Goal: Task Accomplishment & Management: Complete application form

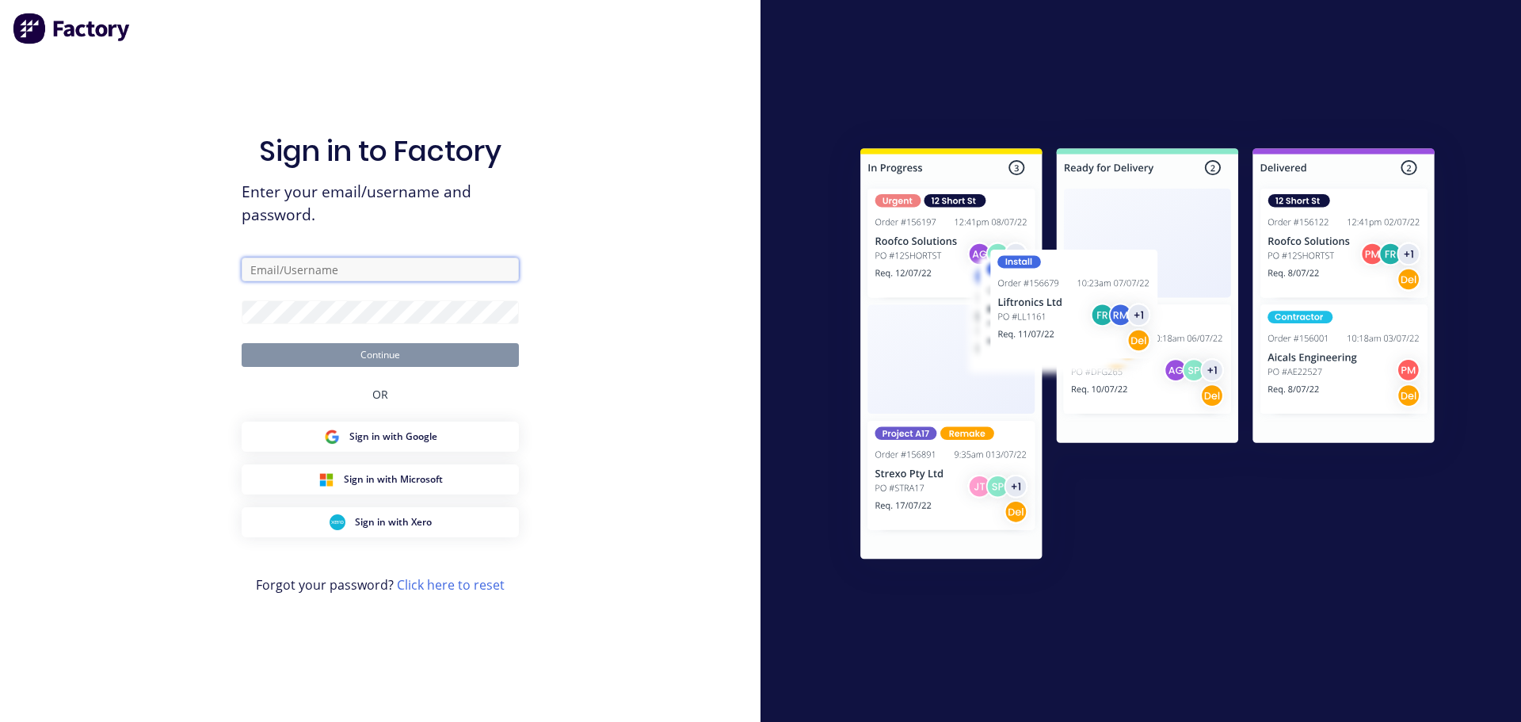
type input "[PERSON_NAME][EMAIL_ADDRESS][DOMAIN_NAME]"
click at [432, 358] on button "Continue" at bounding box center [380, 355] width 277 height 24
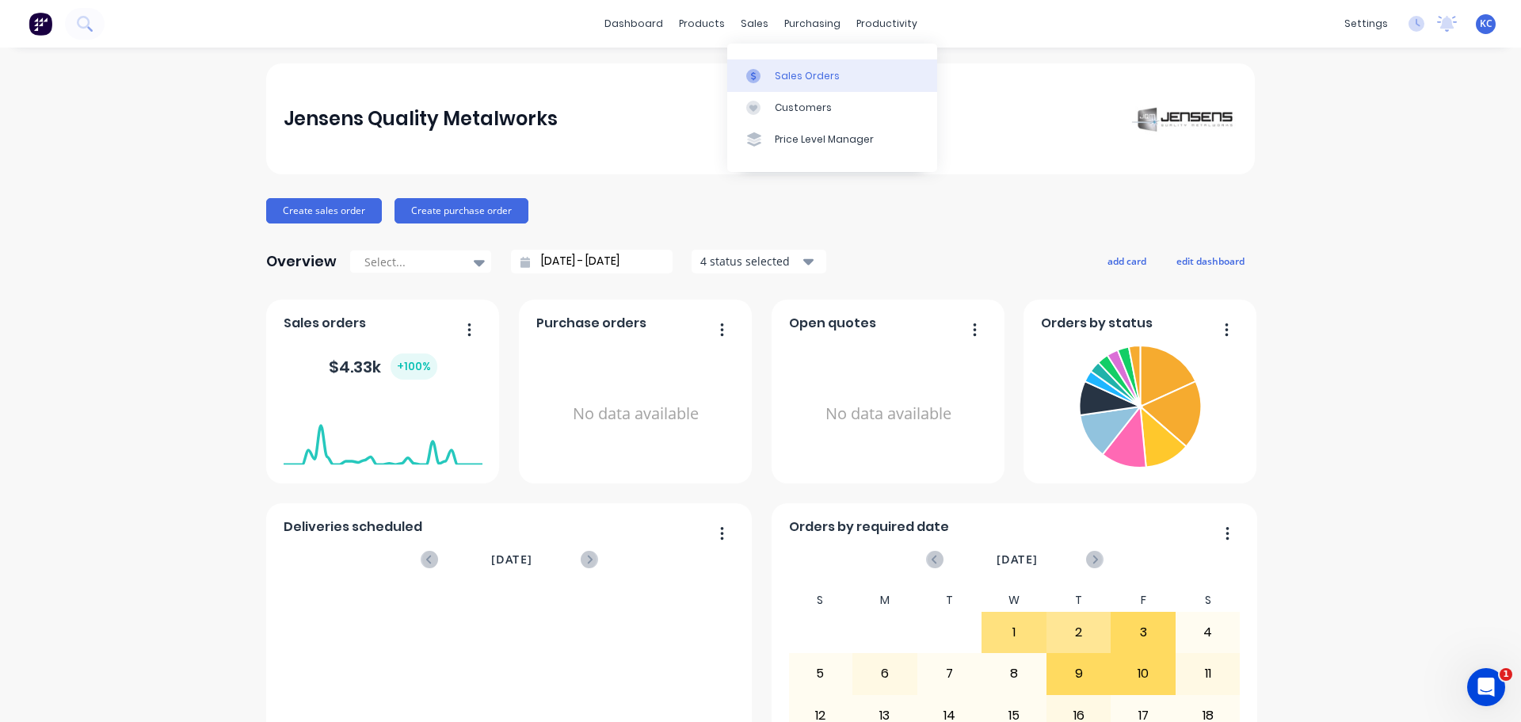
click at [790, 74] on div "Sales Orders" at bounding box center [807, 76] width 65 height 14
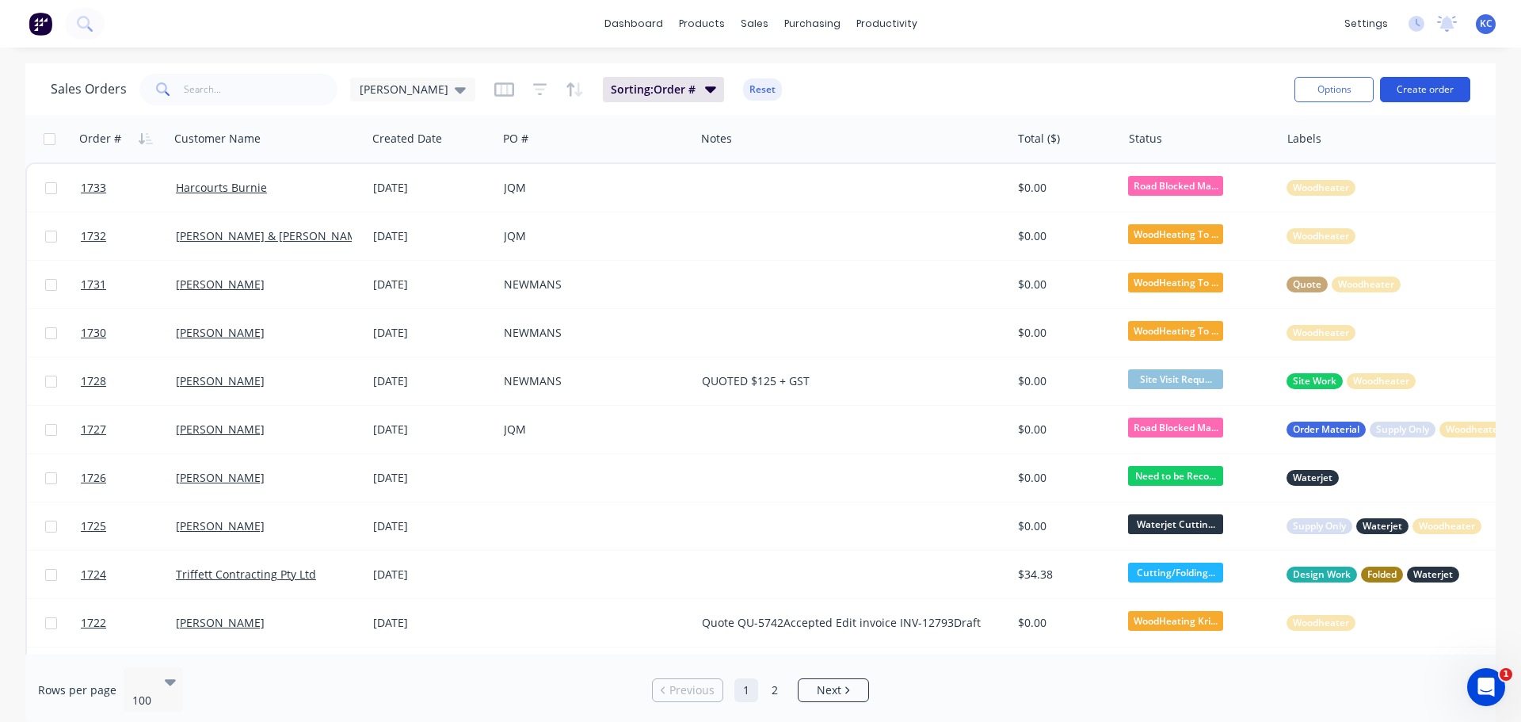
click at [1453, 82] on button "Create order" at bounding box center [1425, 89] width 90 height 25
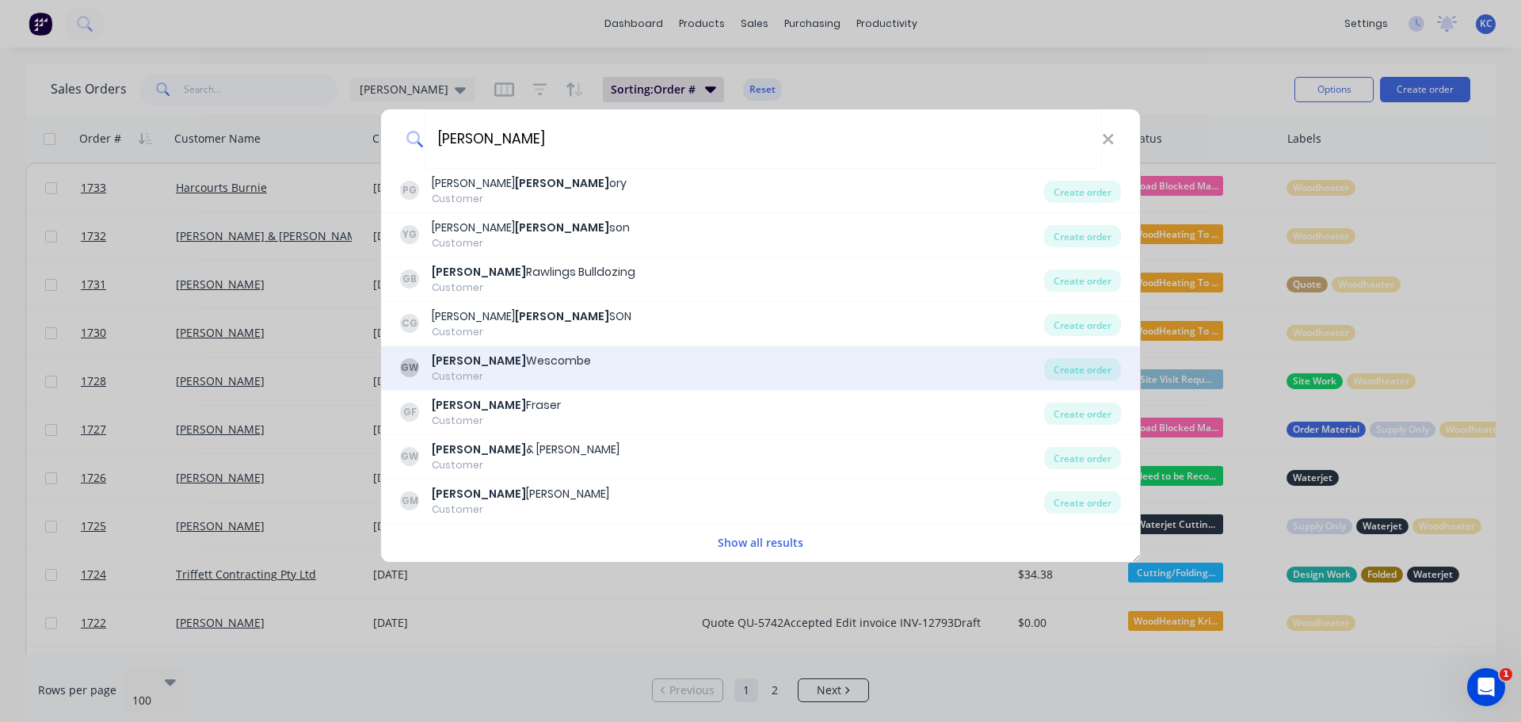
type input "[PERSON_NAME]"
click at [695, 386] on div "GW [PERSON_NAME] Customer Create order" at bounding box center [760, 368] width 759 height 44
click at [688, 356] on div "GW [PERSON_NAME] Customer" at bounding box center [722, 367] width 644 height 31
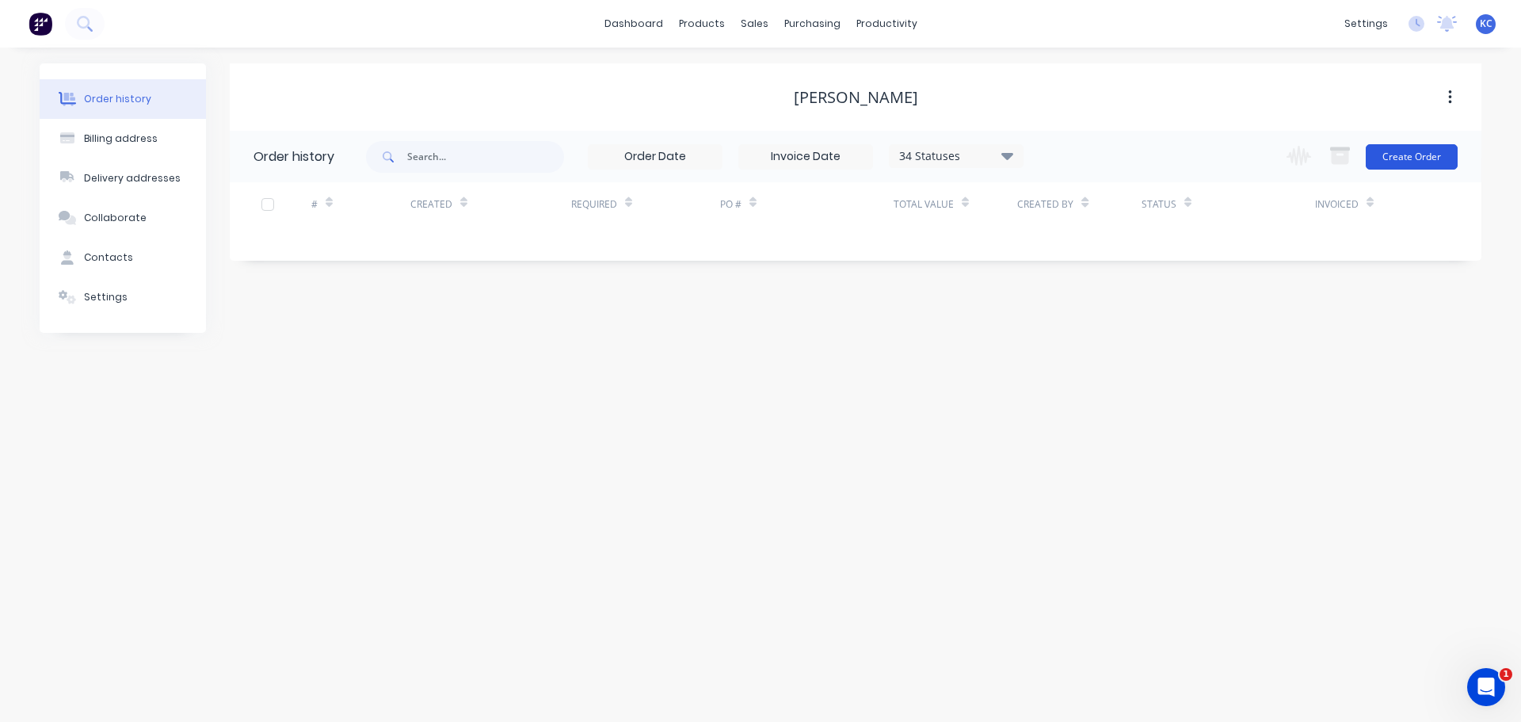
click at [1398, 156] on button "Create Order" at bounding box center [1411, 156] width 92 height 25
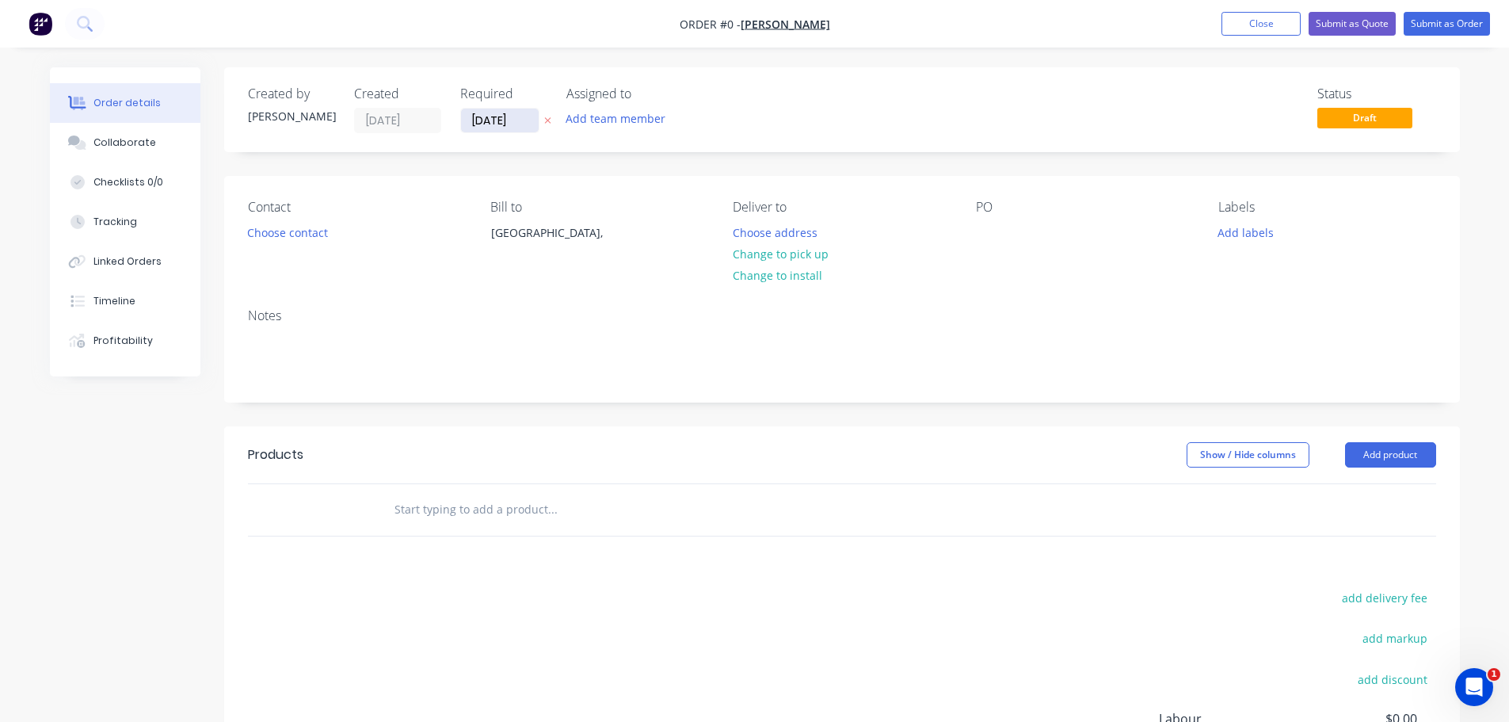
click at [527, 114] on input "[DATE]" at bounding box center [500, 121] width 78 height 24
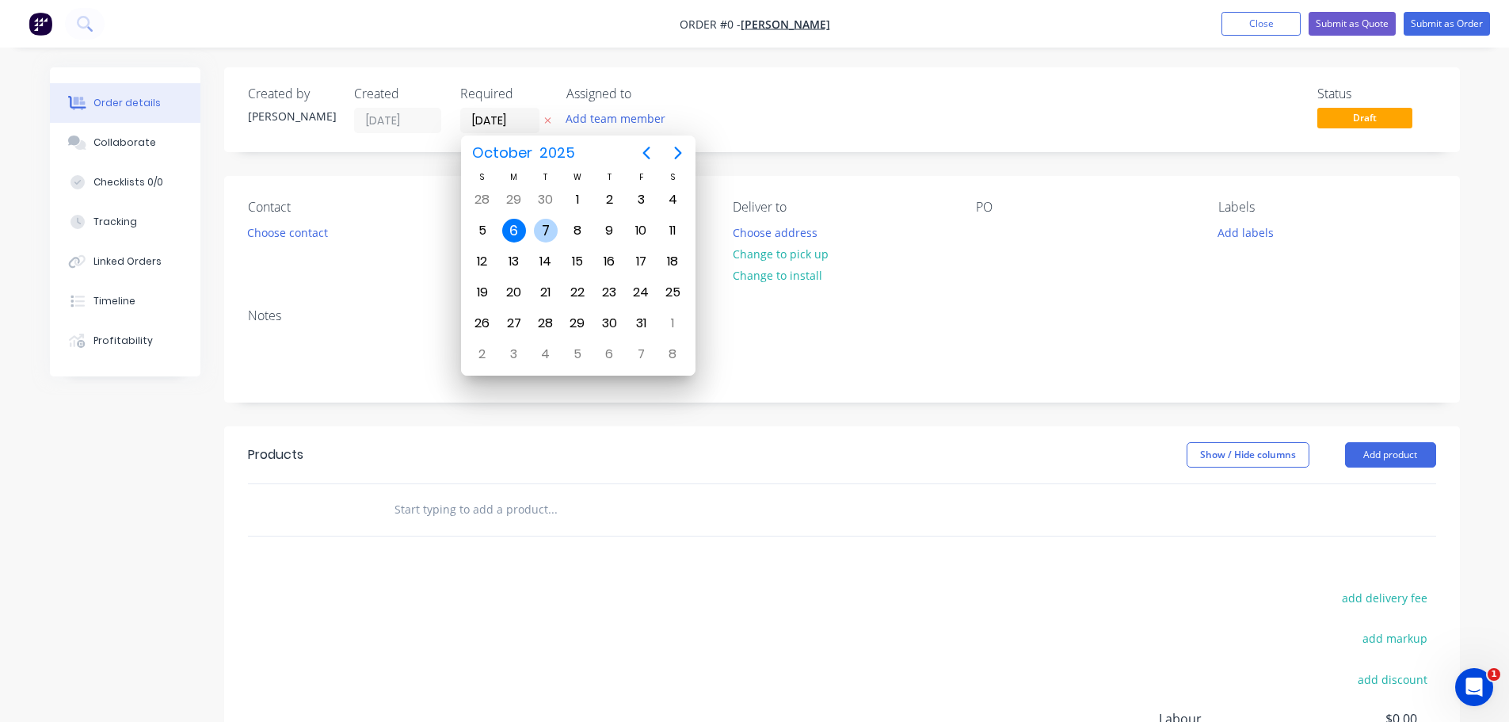
click at [556, 220] on div "7" at bounding box center [546, 230] width 32 height 30
type input "[DATE]"
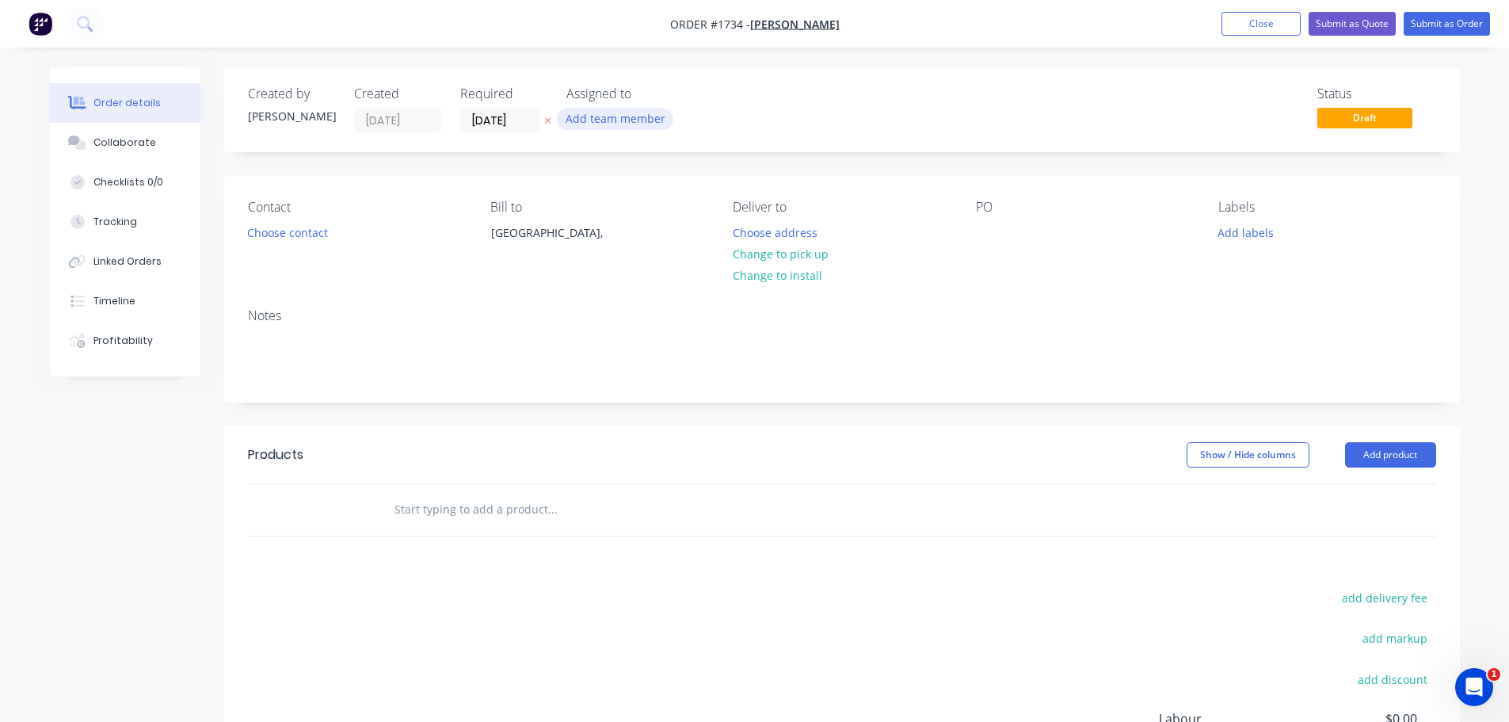
click at [588, 123] on button "Add team member" at bounding box center [615, 118] width 116 height 21
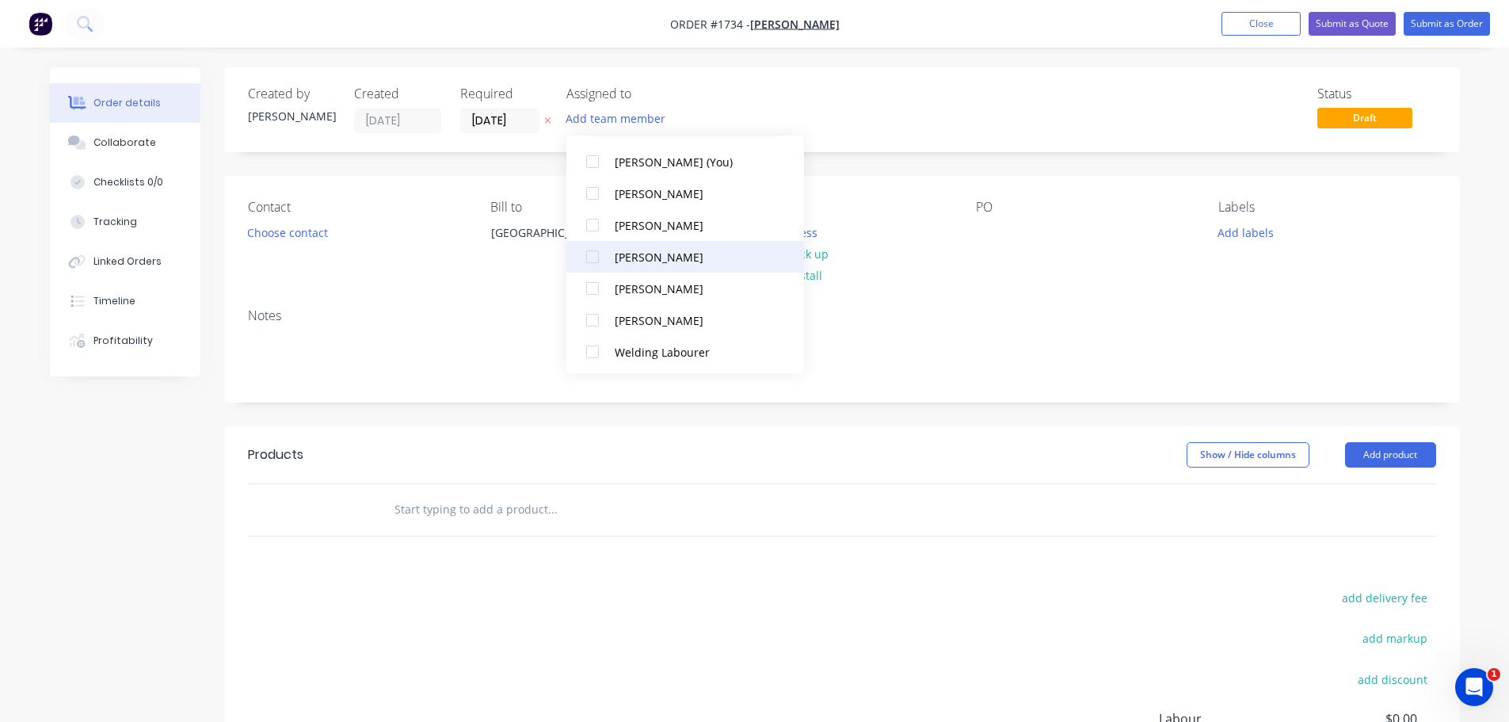
scroll to position [79, 0]
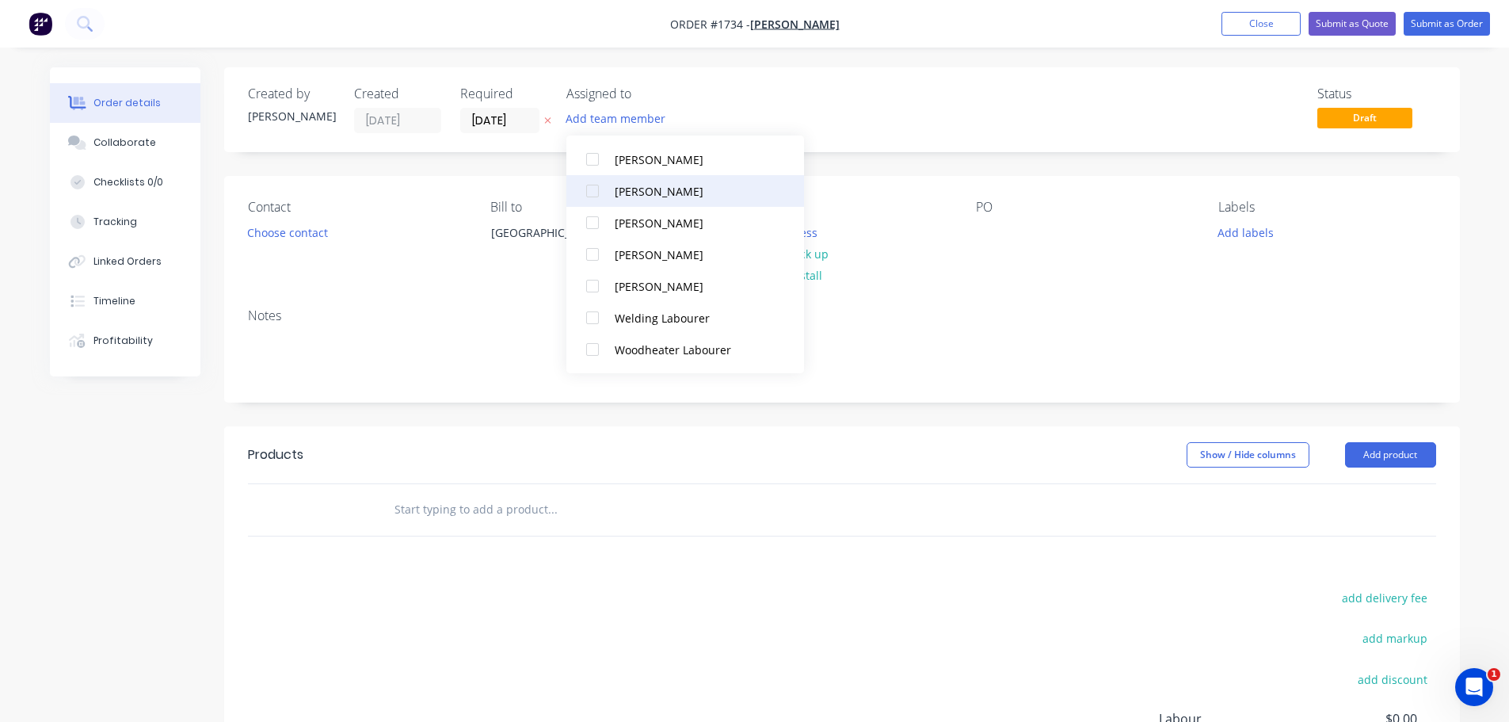
click at [588, 193] on div at bounding box center [593, 191] width 32 height 32
click at [306, 231] on button "Choose contact" at bounding box center [286, 231] width 97 height 21
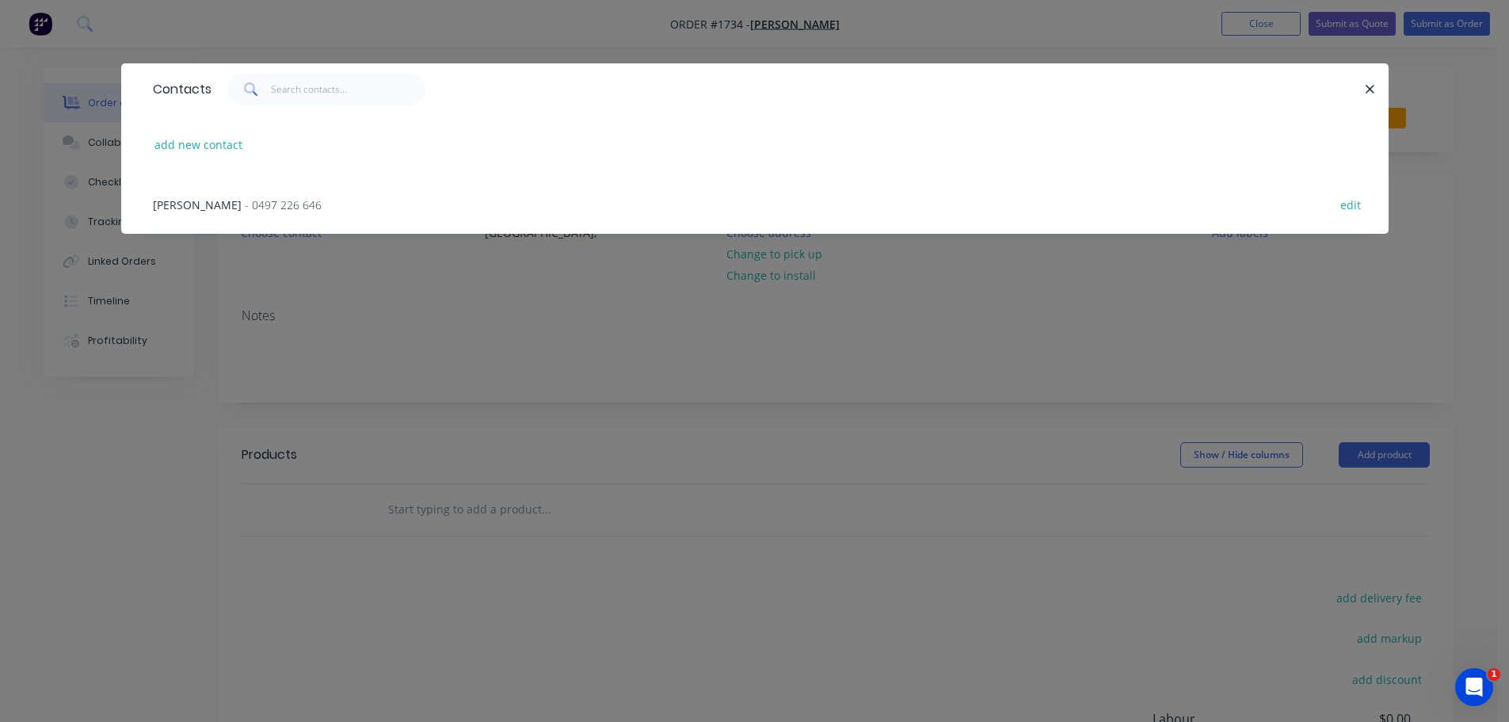
click at [276, 205] on span "- 0497 226 646" at bounding box center [283, 204] width 77 height 15
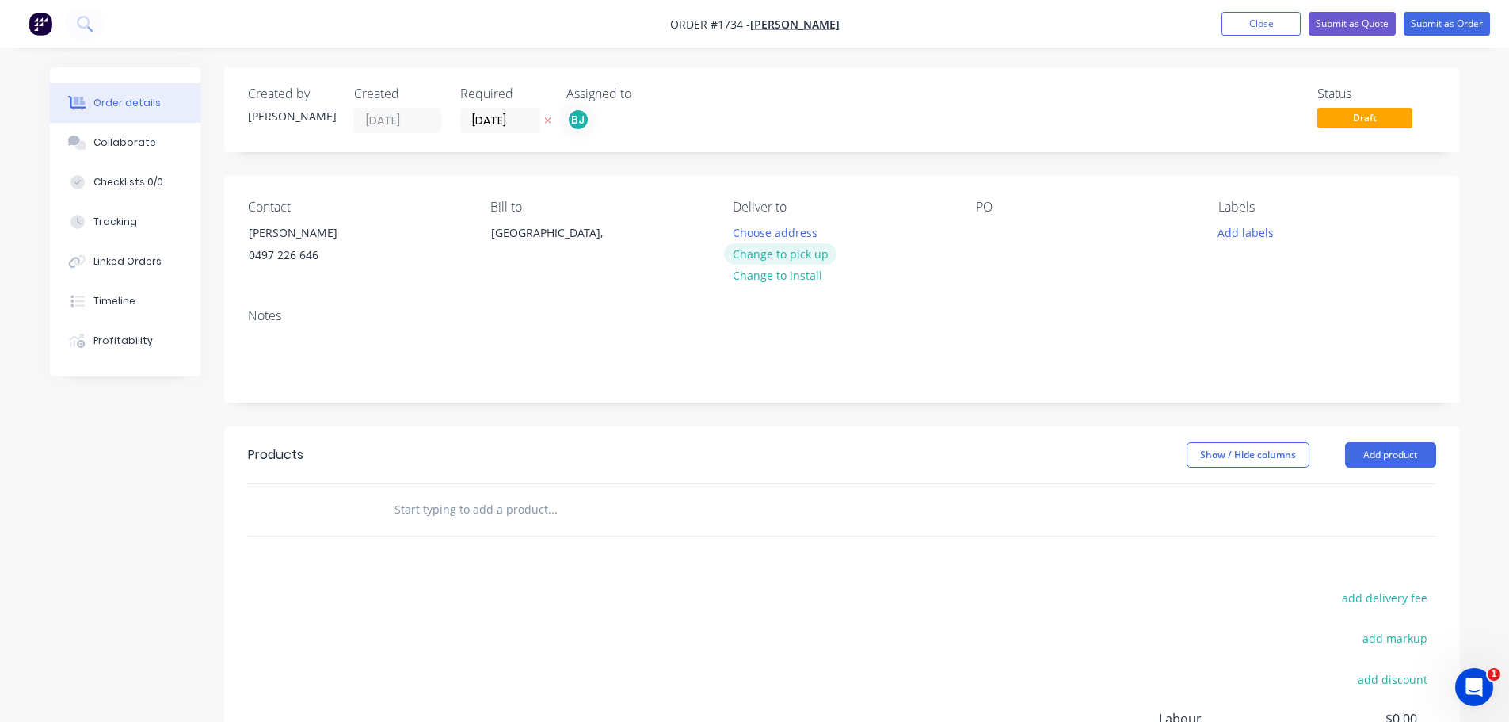
click at [767, 249] on button "Change to pick up" at bounding box center [780, 253] width 112 height 21
click at [1242, 232] on button "Add labels" at bounding box center [1245, 231] width 73 height 21
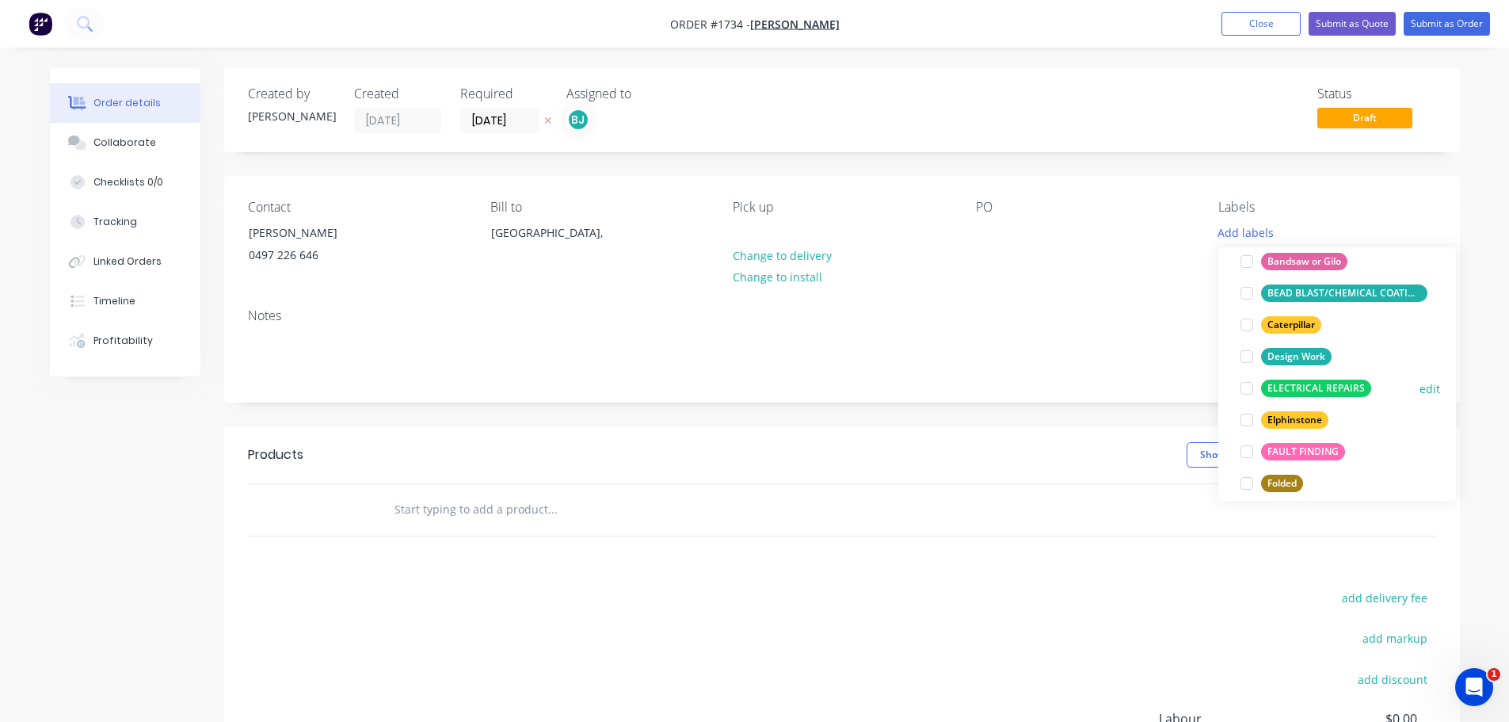
scroll to position [158, 0]
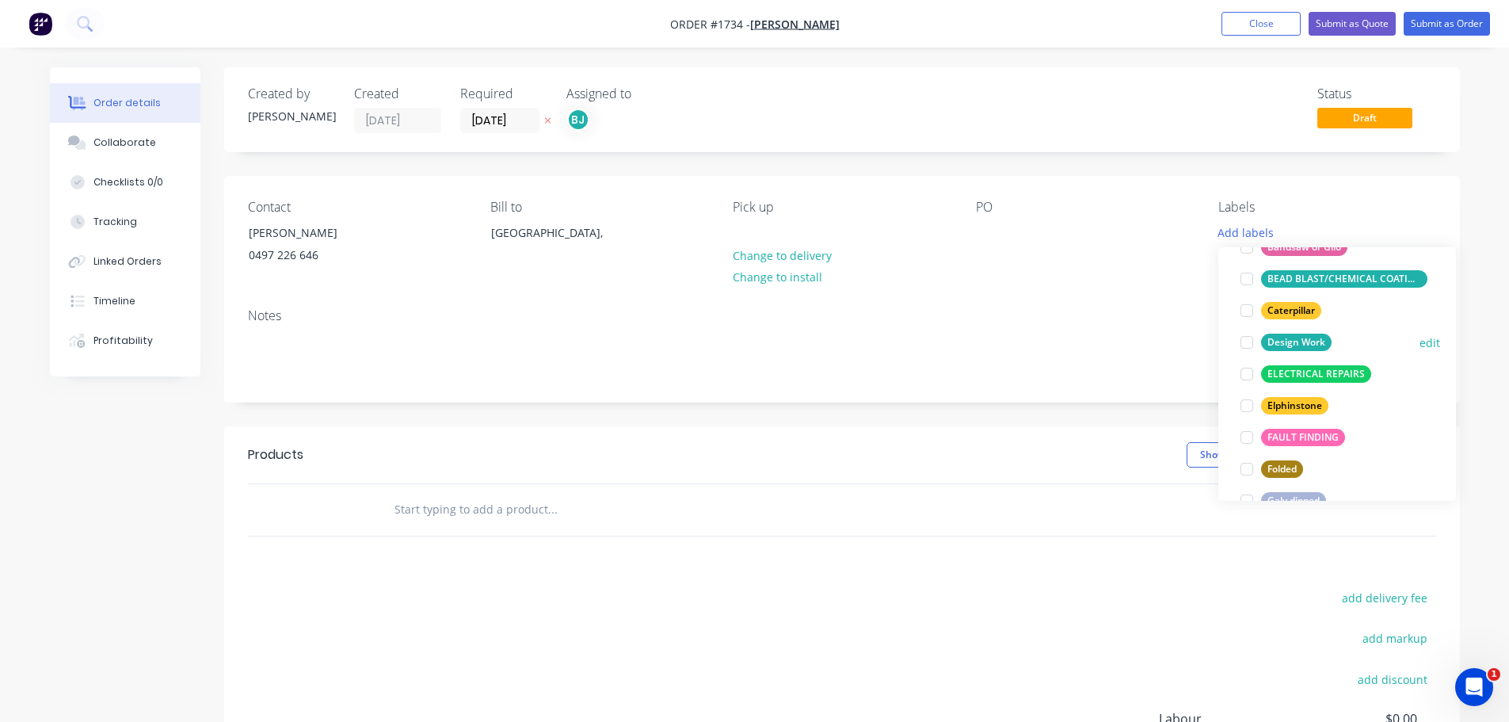
click at [1247, 340] on div at bounding box center [1247, 342] width 32 height 32
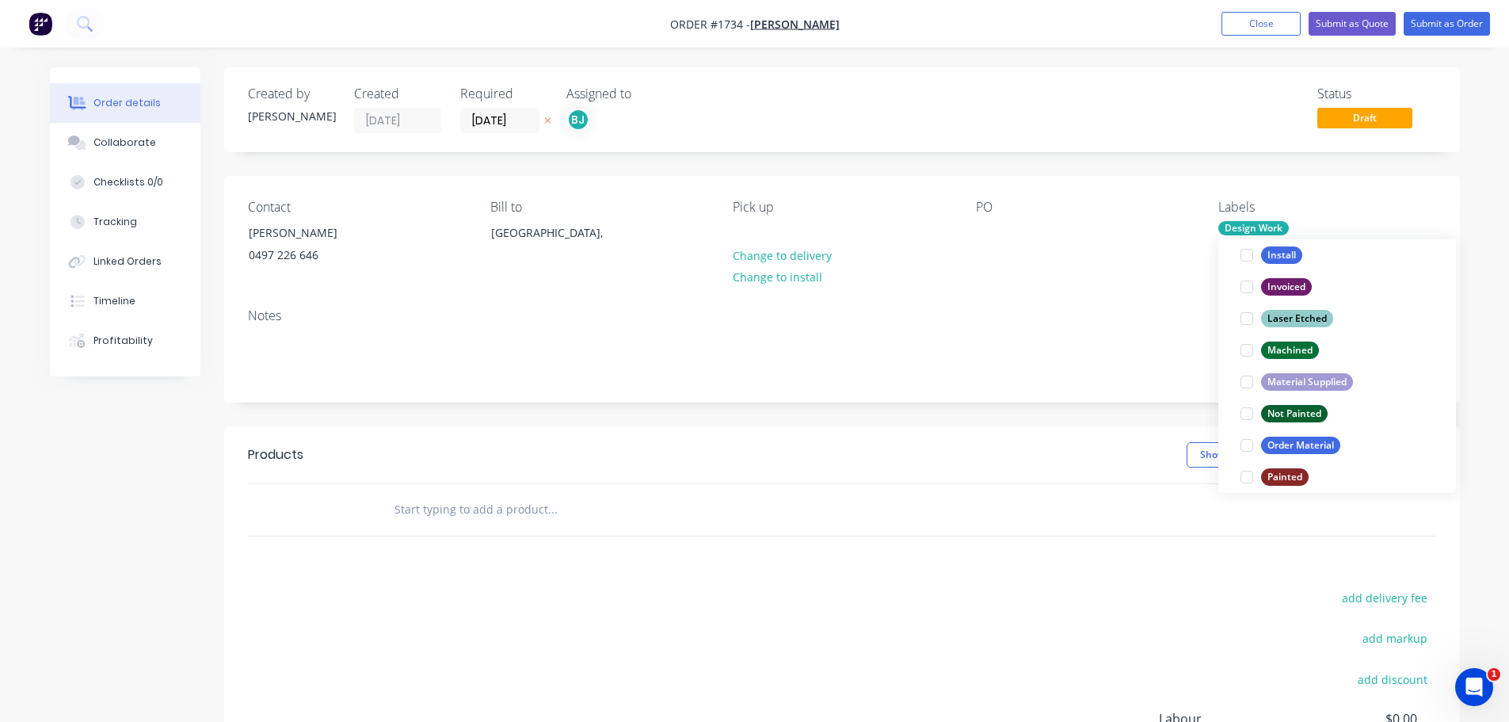
scroll to position [348, 0]
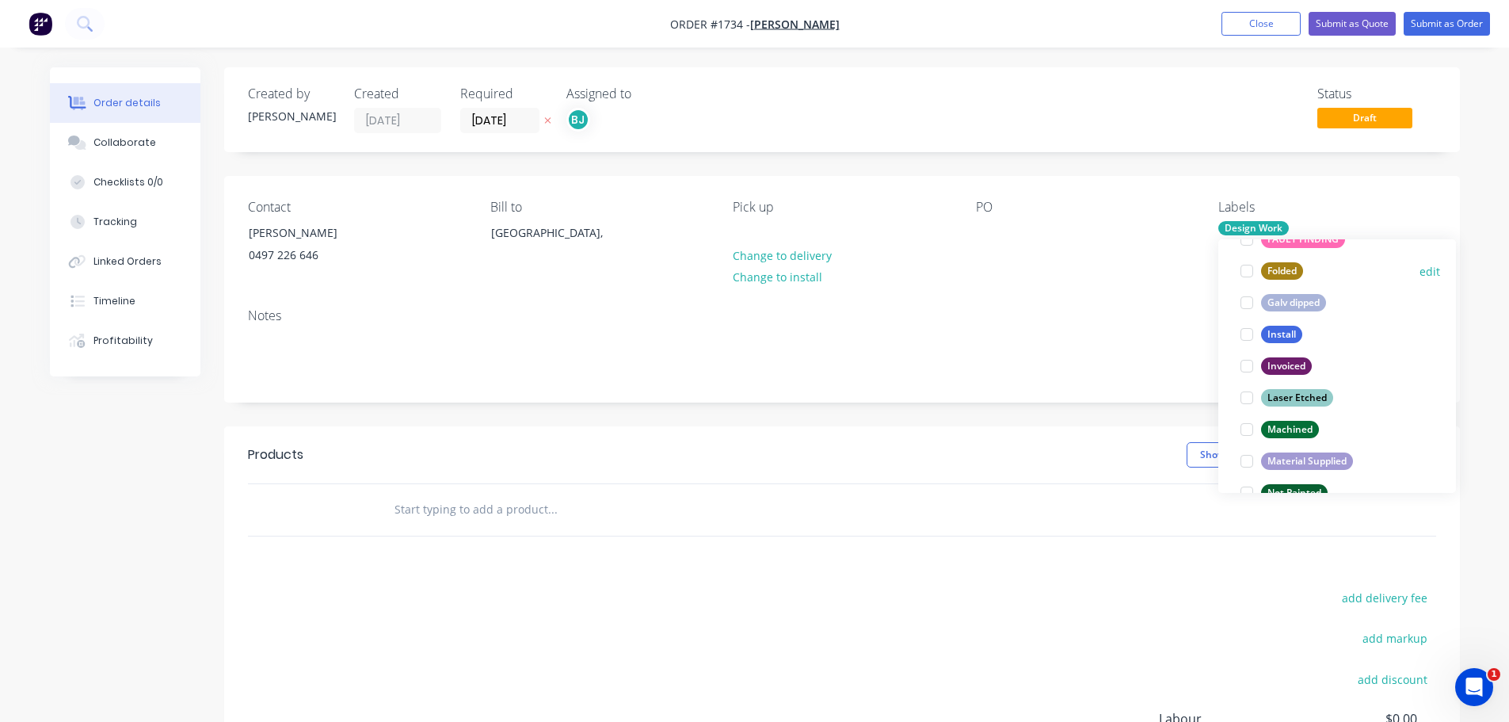
click at [1251, 268] on div at bounding box center [1247, 271] width 32 height 32
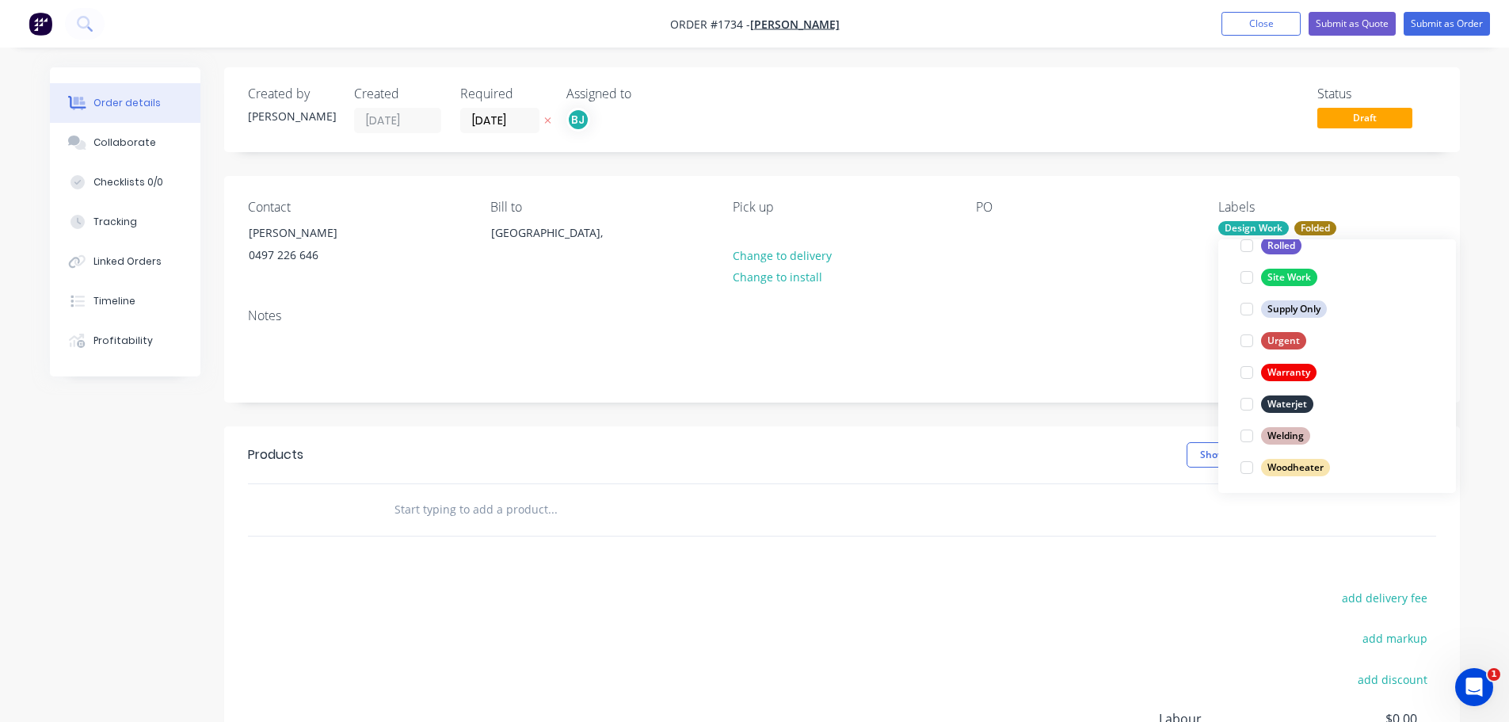
scroll to position [760, 0]
click at [1247, 396] on div at bounding box center [1247, 398] width 32 height 32
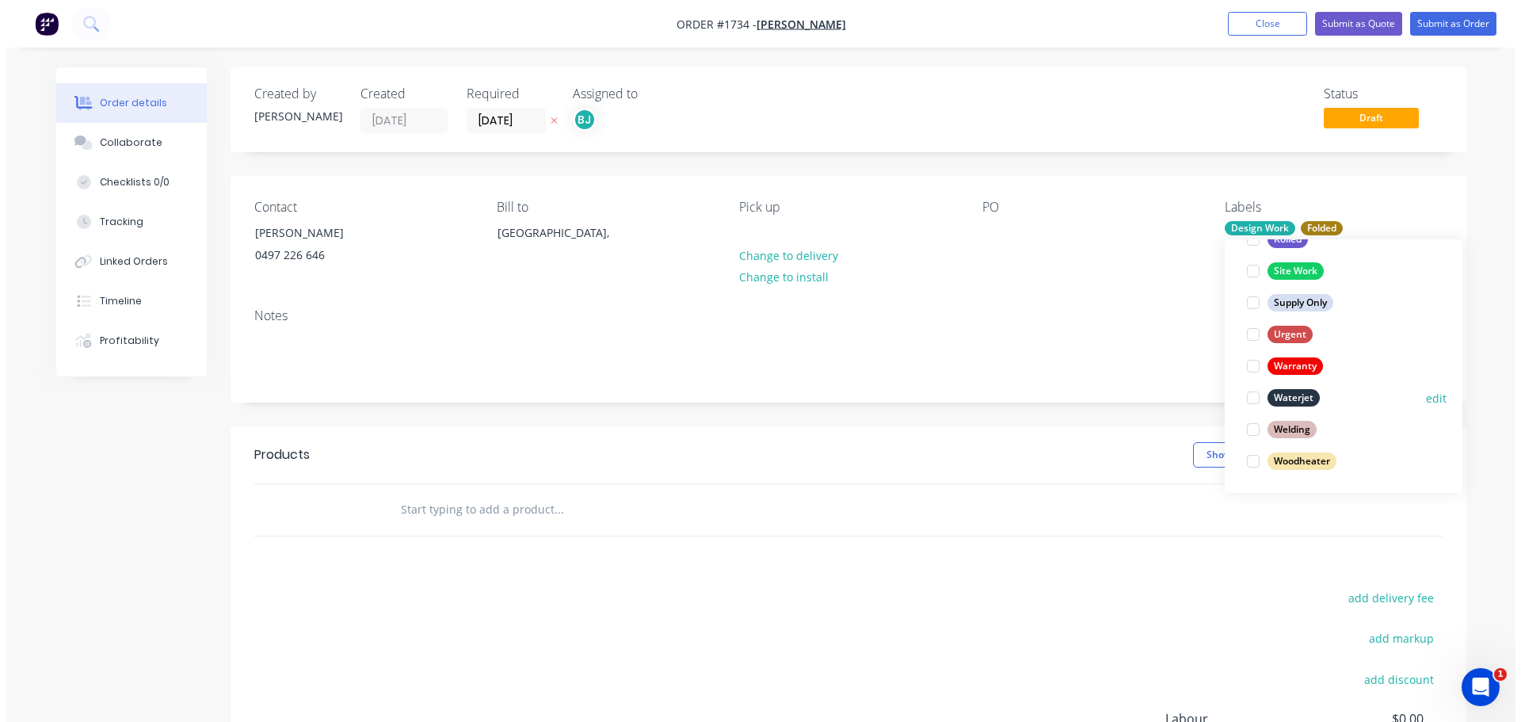
scroll to position [32, 0]
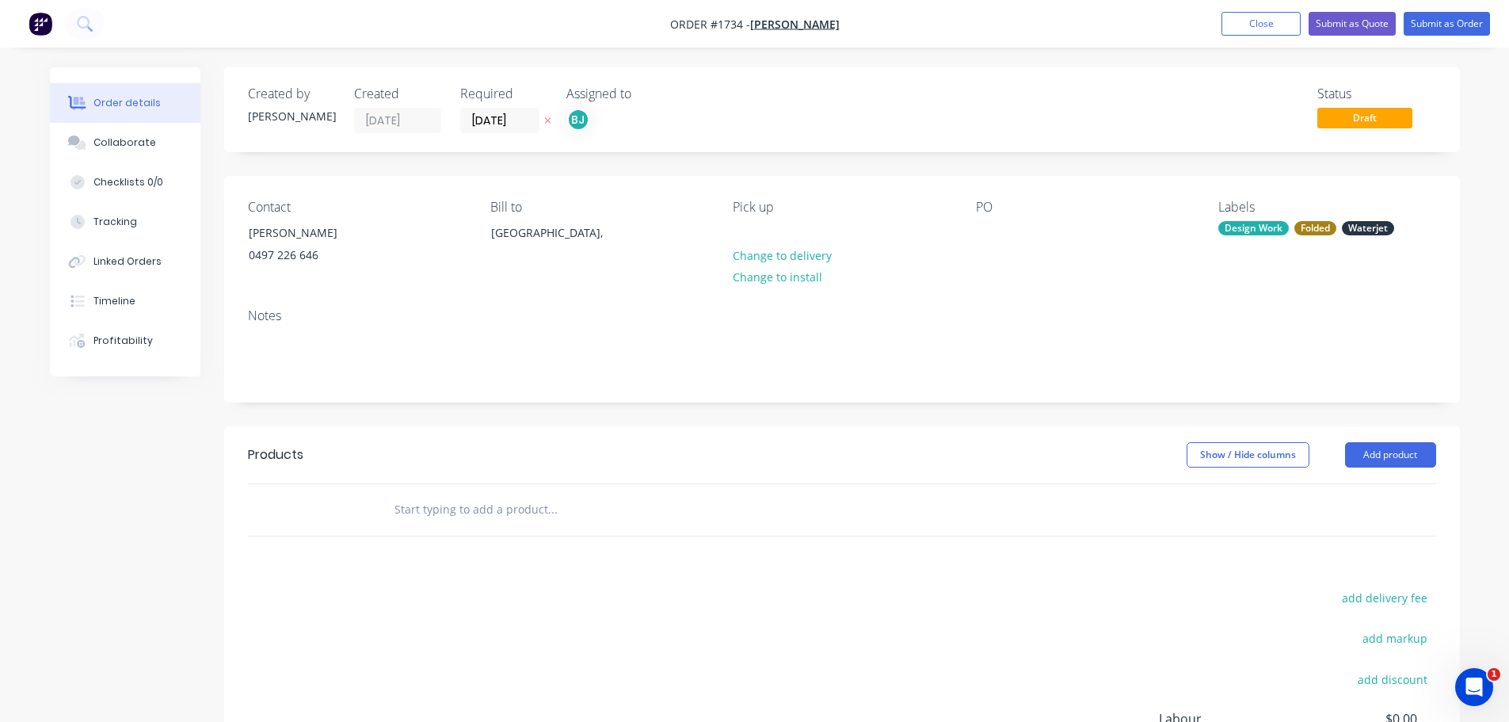
click at [1079, 490] on div at bounding box center [842, 509] width 1188 height 51
click at [1425, 449] on button "Add product" at bounding box center [1390, 454] width 91 height 25
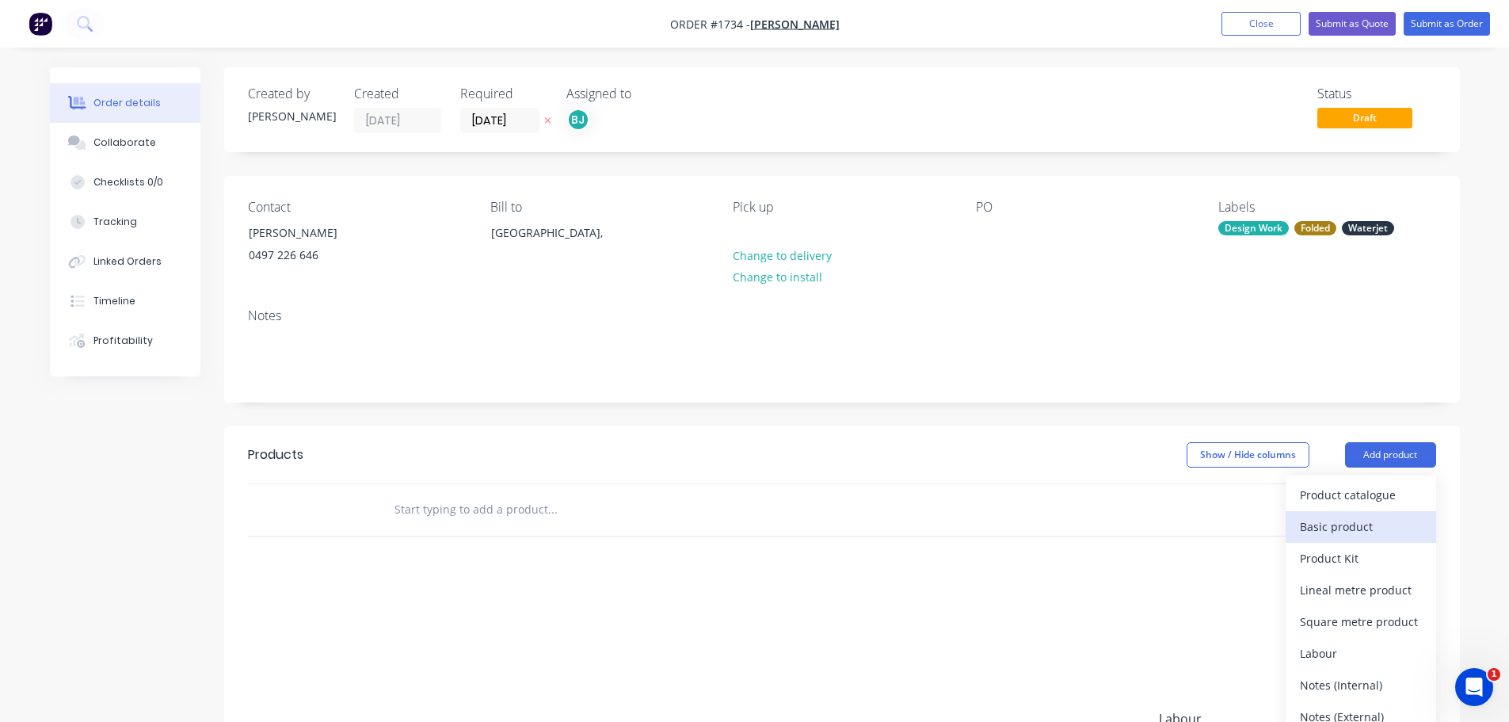
click at [1338, 526] on div "Basic product" at bounding box center [1361, 526] width 122 height 23
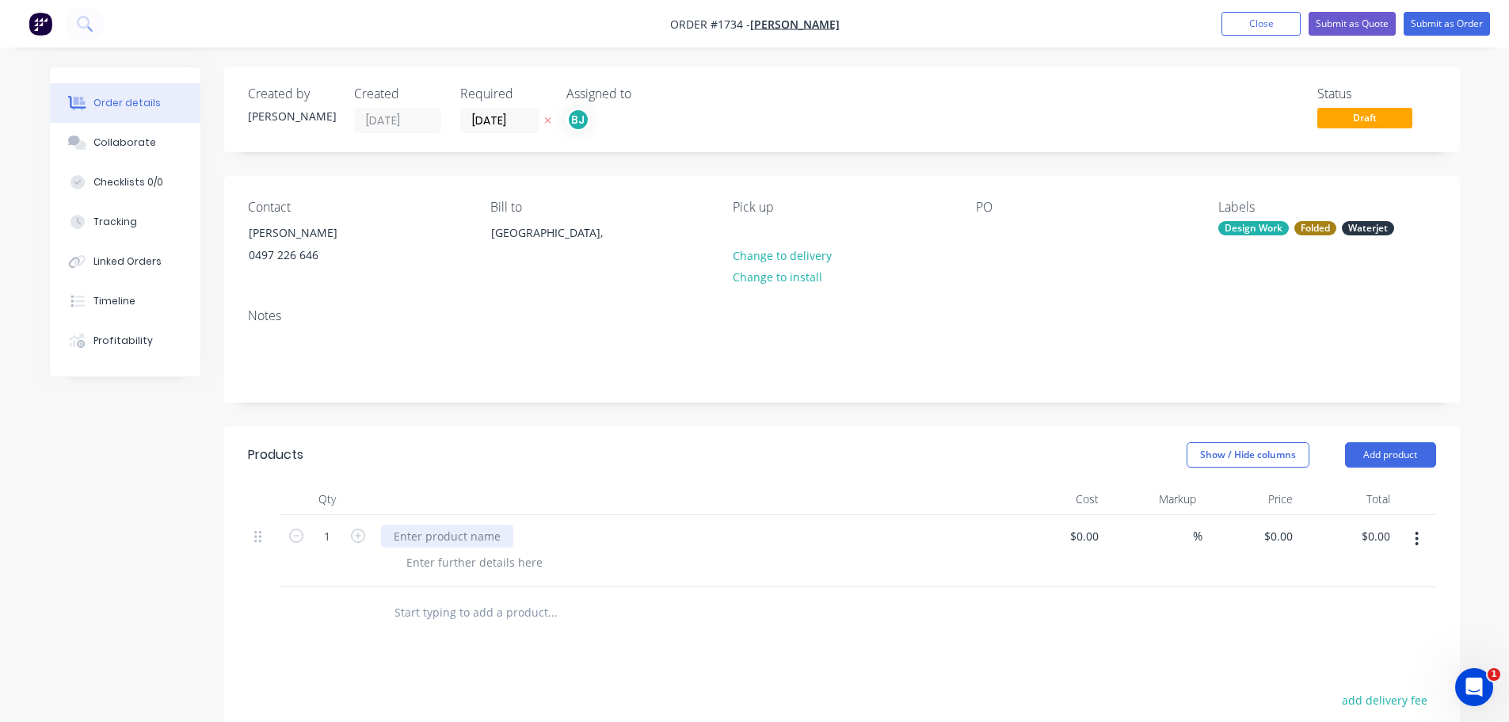
click at [430, 539] on div at bounding box center [447, 535] width 132 height 23
click at [684, 528] on div "Part as per sample" at bounding box center [691, 535] width 621 height 23
click at [1430, 24] on button "Submit as Order" at bounding box center [1446, 24] width 86 height 24
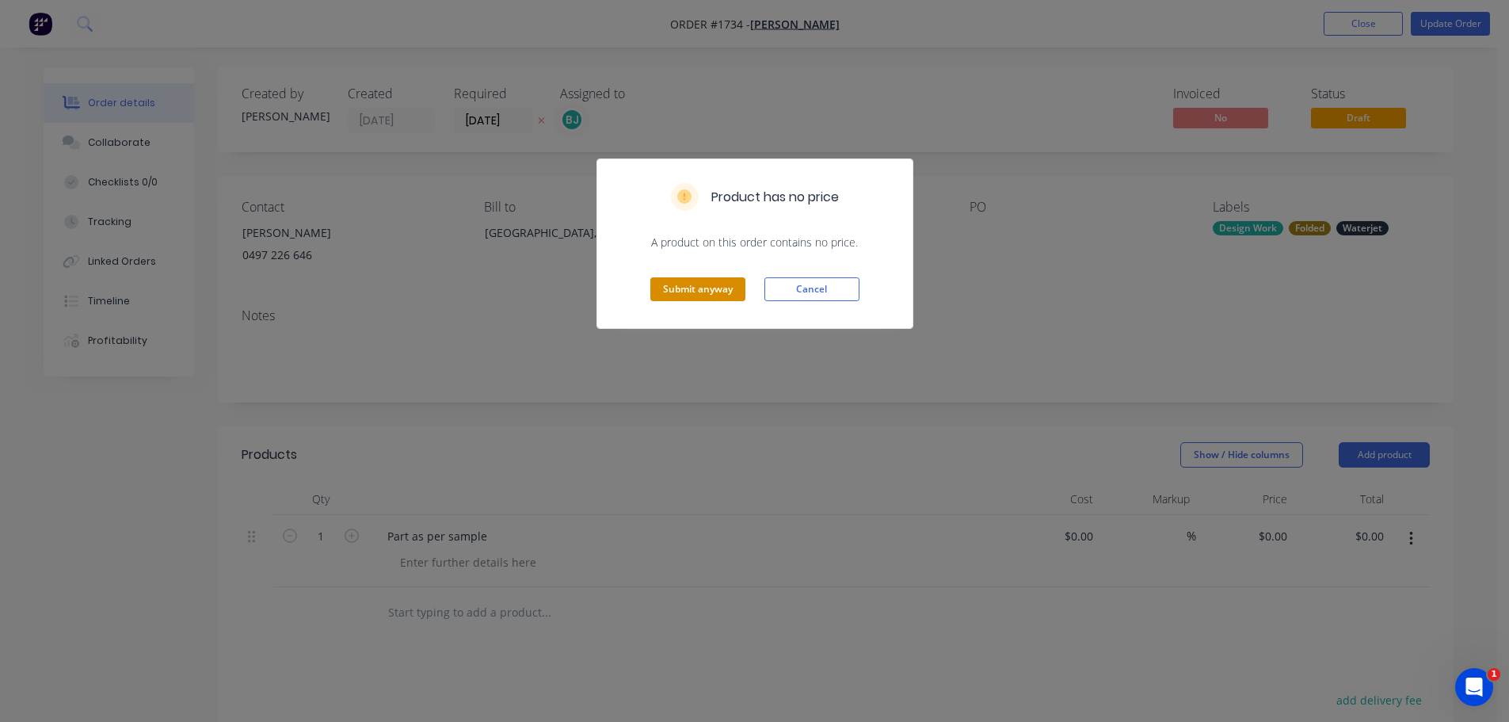
click at [675, 292] on button "Submit anyway" at bounding box center [697, 289] width 95 height 24
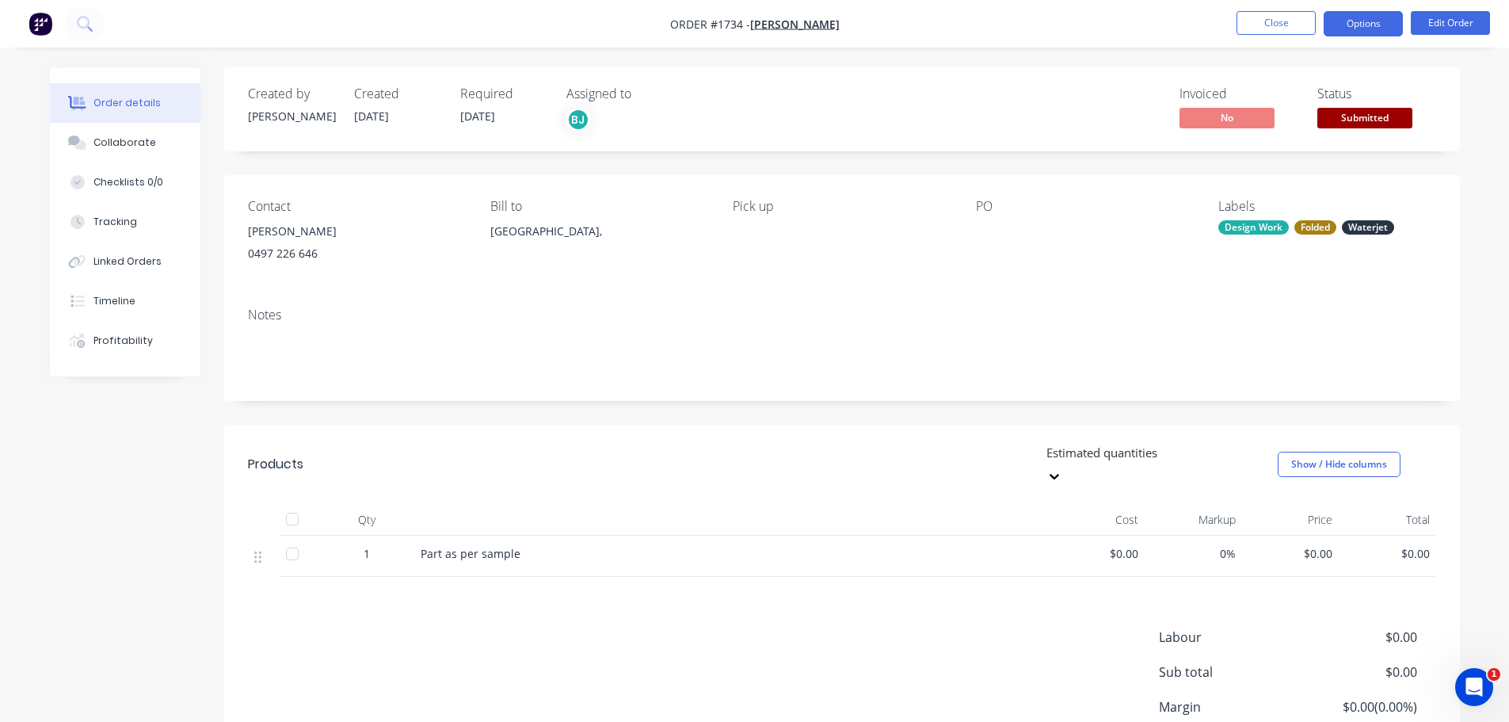
click at [1345, 21] on button "Options" at bounding box center [1362, 23] width 79 height 25
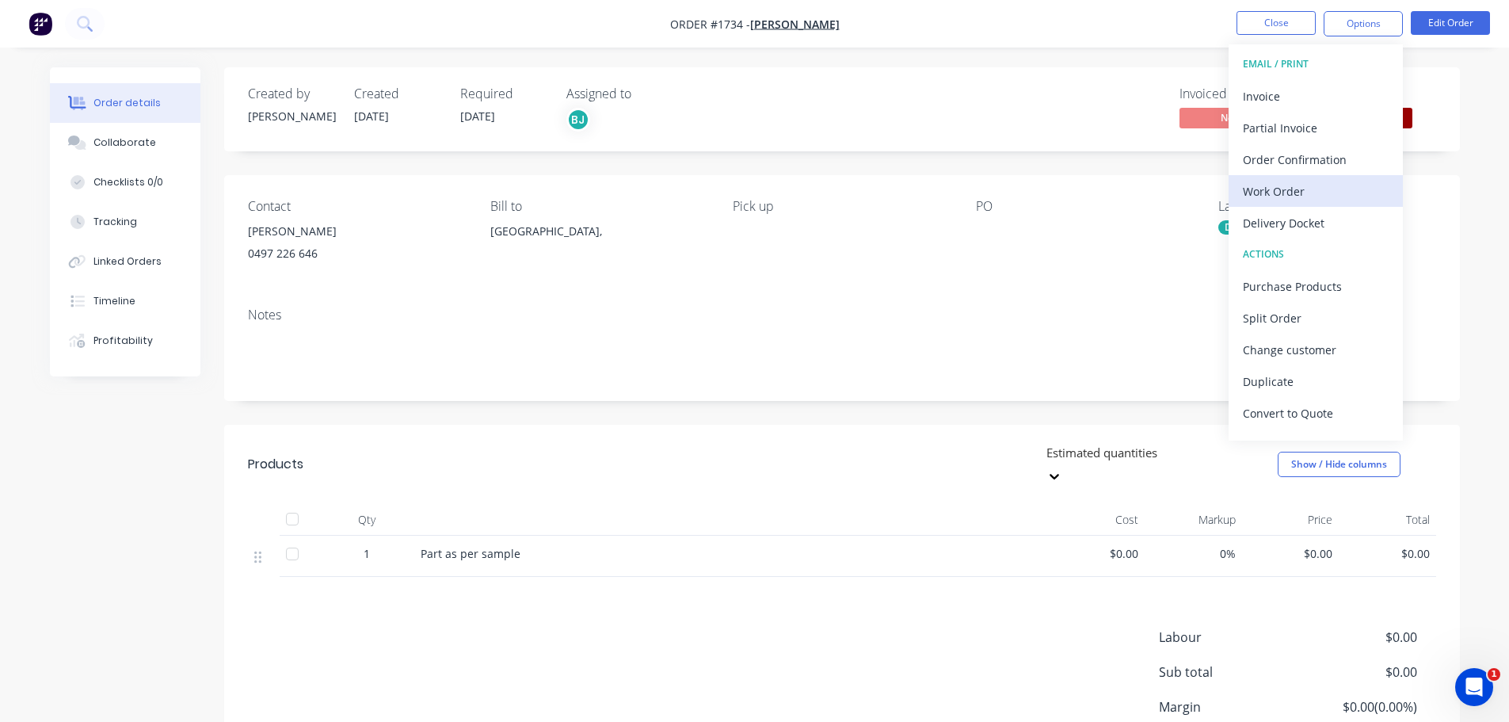
click at [1324, 199] on div "Work Order" at bounding box center [1316, 191] width 146 height 23
click at [1288, 194] on div "Custom" at bounding box center [1316, 191] width 146 height 23
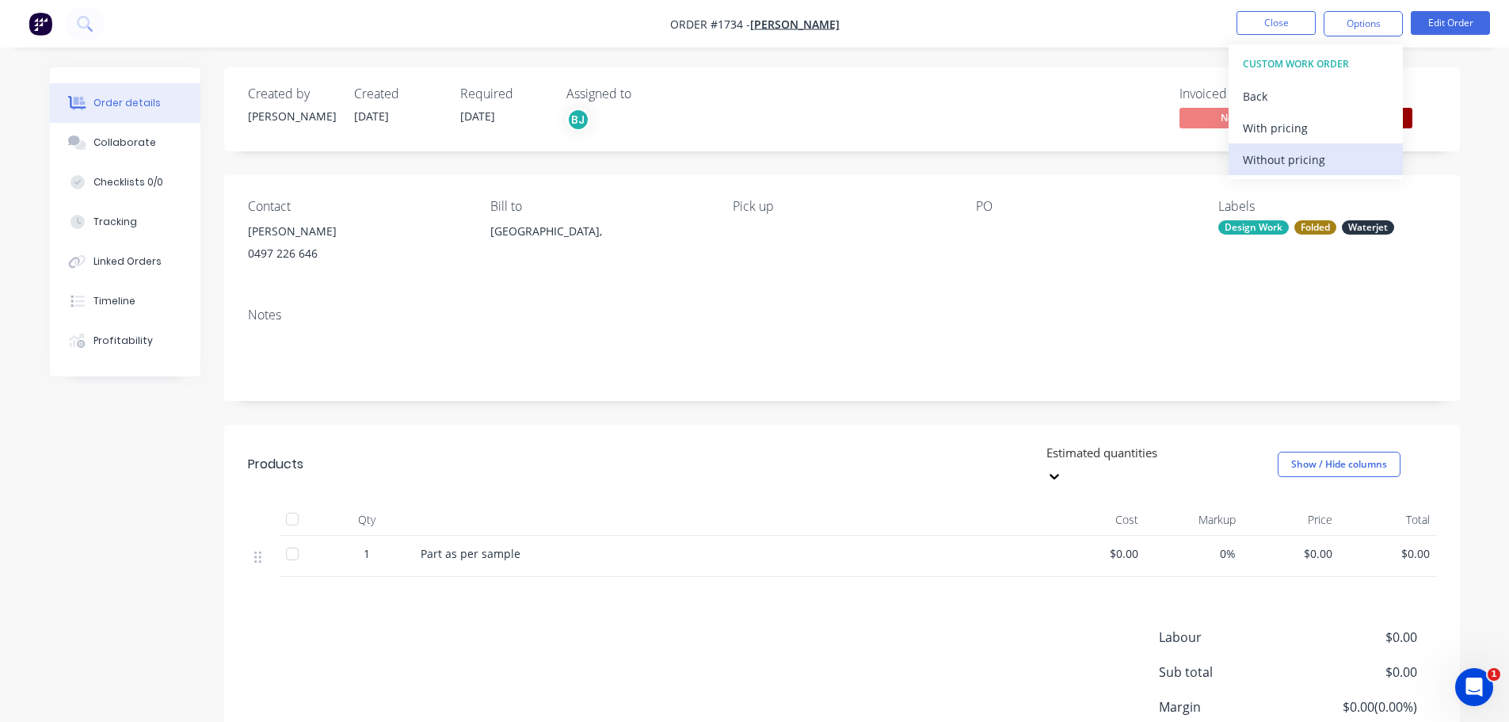
click at [1285, 167] on div "Without pricing" at bounding box center [1316, 159] width 146 height 23
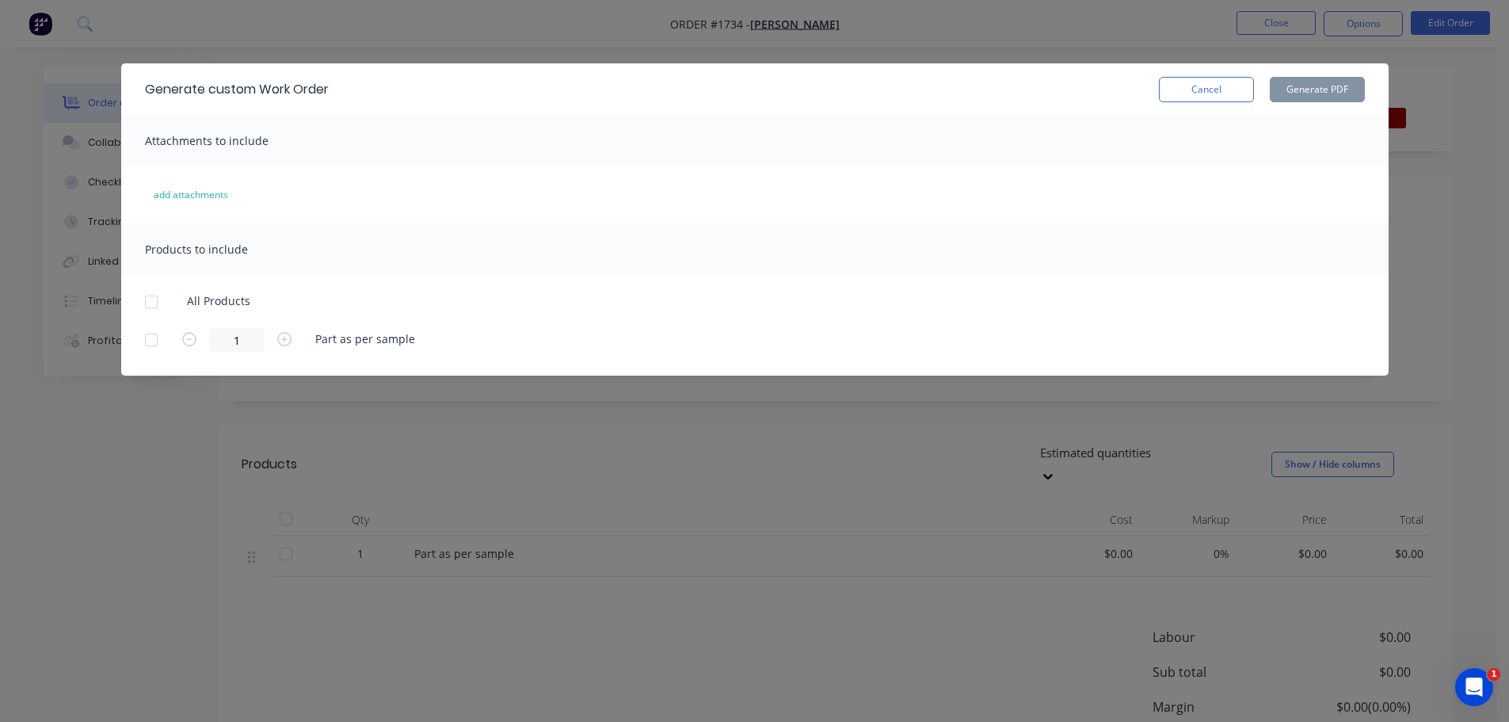
click at [148, 310] on div at bounding box center [151, 302] width 32 height 32
click at [1327, 87] on button "Generate PDF" at bounding box center [1317, 89] width 95 height 25
click at [1231, 82] on button "Cancel" at bounding box center [1206, 89] width 95 height 25
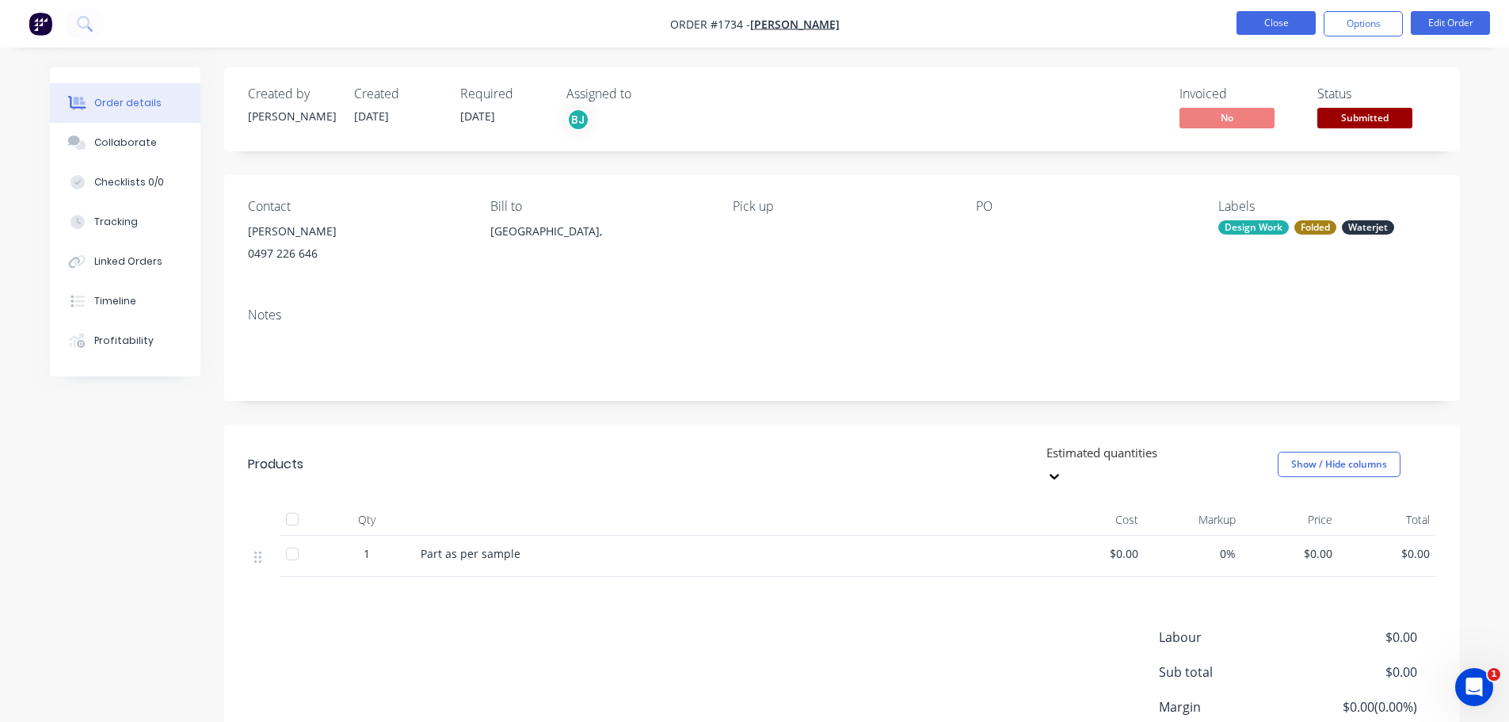
click at [1293, 28] on button "Close" at bounding box center [1275, 23] width 79 height 24
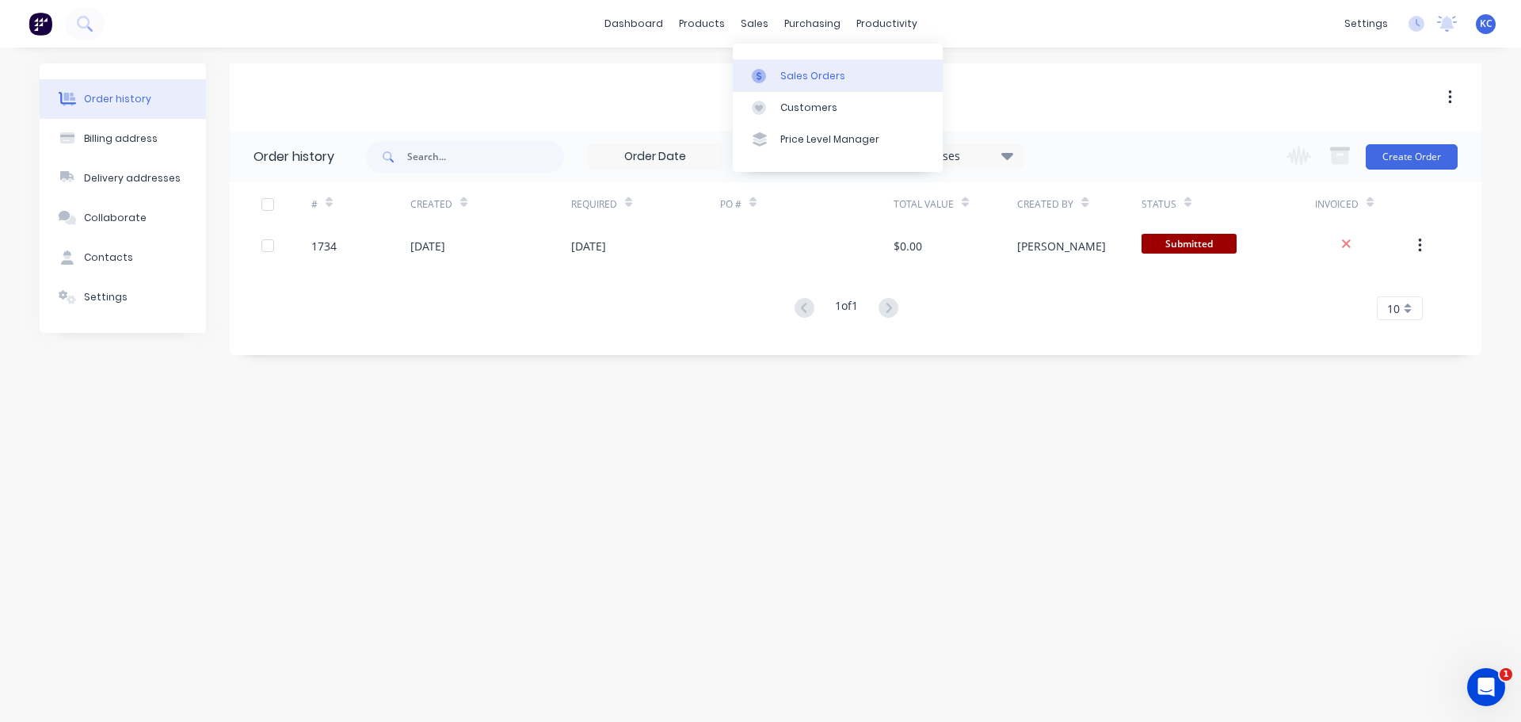
click at [820, 77] on div "Sales Orders" at bounding box center [812, 76] width 65 height 14
